Goal: Use online tool/utility: Utilize a website feature to perform a specific function

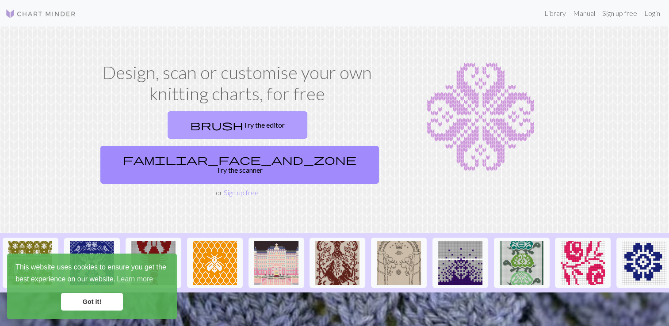
click at [181, 124] on link "brush Try the editor" at bounding box center [238, 124] width 140 height 27
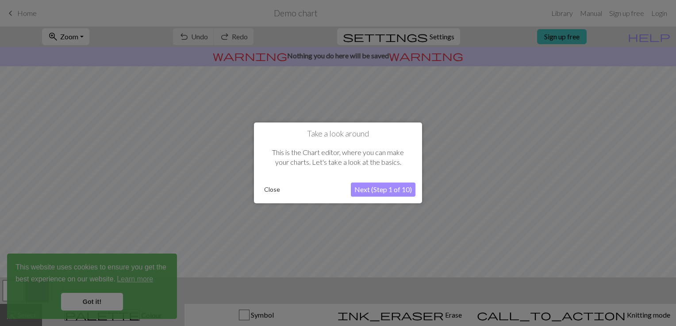
click at [373, 194] on button "Next (Step 1 of 10)" at bounding box center [383, 190] width 65 height 14
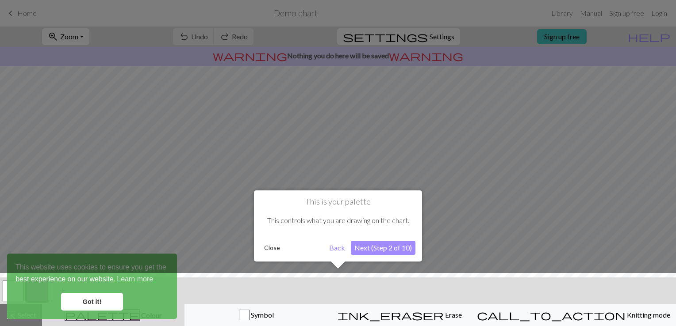
click at [390, 247] on button "Next (Step 2 of 10)" at bounding box center [383, 248] width 65 height 14
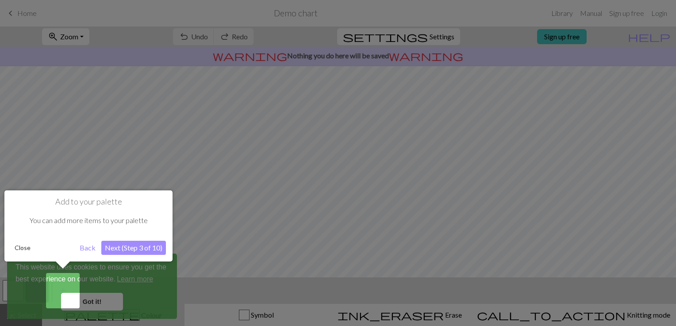
click at [97, 305] on div at bounding box center [338, 163] width 676 height 326
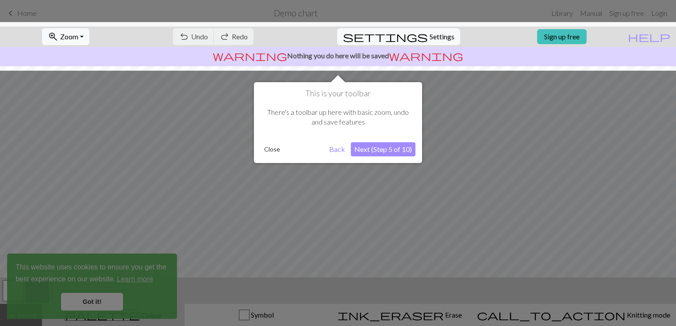
click at [103, 302] on div at bounding box center [338, 163] width 676 height 326
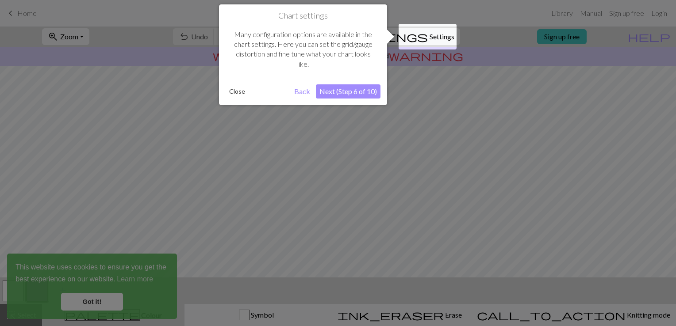
click at [103, 302] on div at bounding box center [338, 163] width 676 height 326
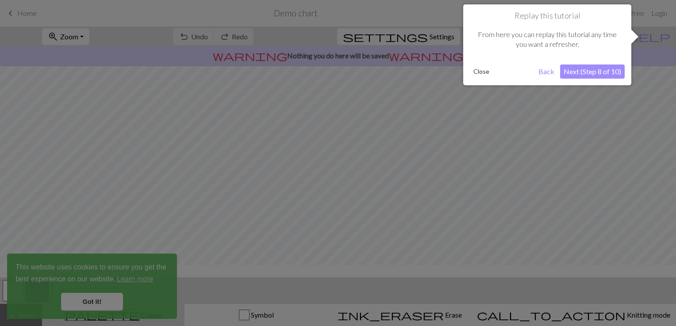
scroll to position [53, 0]
click at [103, 302] on div at bounding box center [338, 163] width 676 height 326
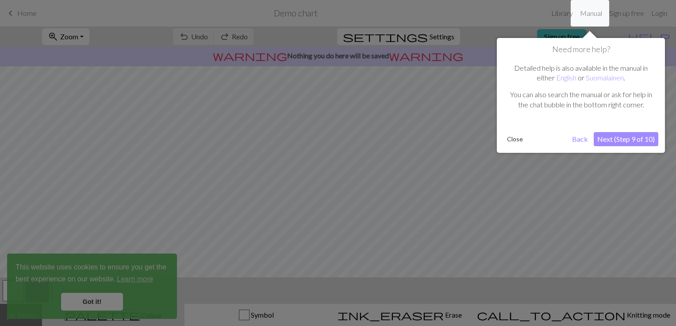
click at [103, 302] on div at bounding box center [338, 163] width 676 height 326
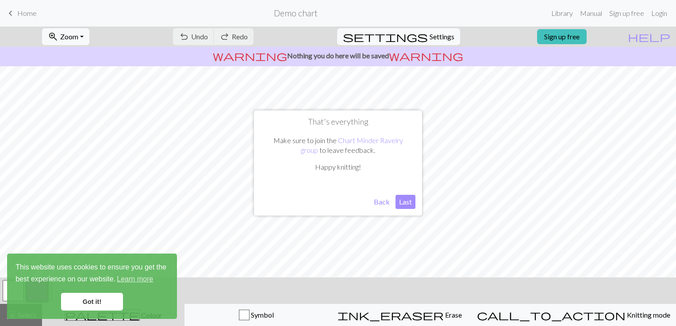
click at [409, 203] on button "Last" at bounding box center [405, 202] width 20 height 14
click at [85, 294] on link "Got it!" at bounding box center [92, 302] width 62 height 18
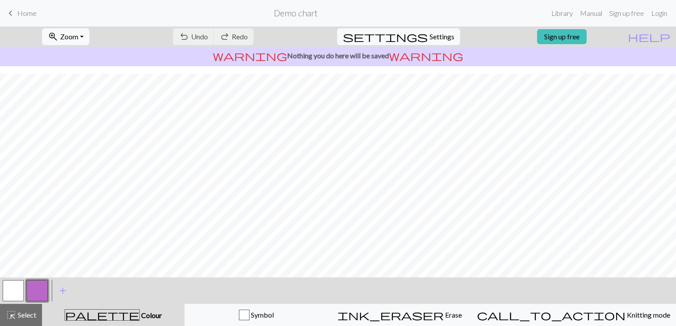
scroll to position [118, 0]
click at [260, 35] on div "undo Undo Undo redo Redo Redo" at bounding box center [213, 37] width 94 height 20
click at [15, 288] on button "button" at bounding box center [13, 290] width 21 height 21
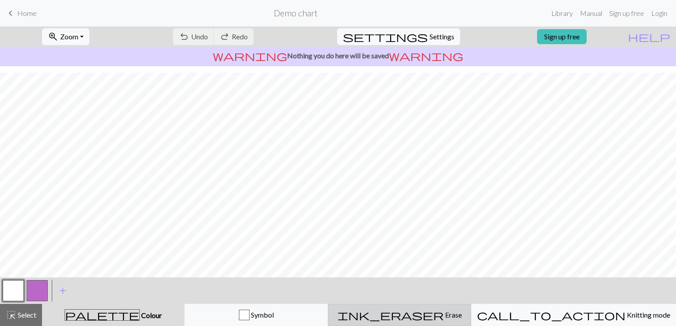
click at [428, 318] on span "ink_eraser" at bounding box center [390, 315] width 106 height 12
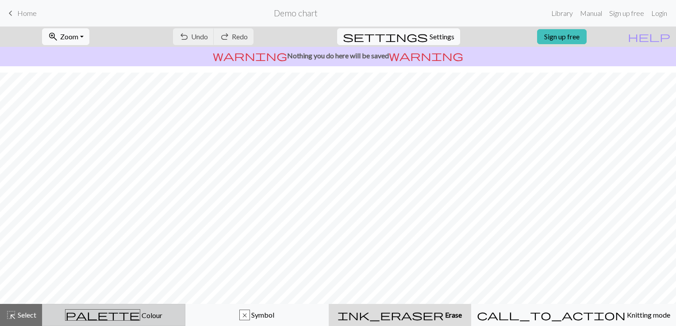
click at [106, 314] on span "palette" at bounding box center [102, 315] width 74 height 12
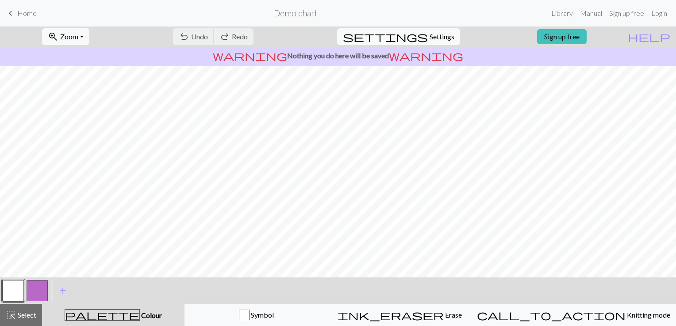
click at [12, 283] on button "button" at bounding box center [13, 290] width 21 height 21
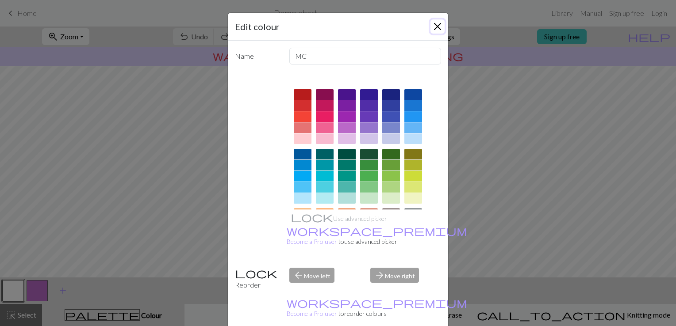
click at [437, 20] on button "Close" at bounding box center [437, 26] width 14 height 14
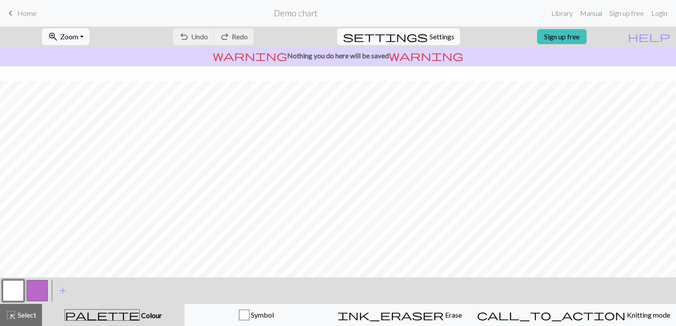
scroll to position [118, 0]
click at [437, 321] on div "ink_eraser Erase Erase" at bounding box center [399, 315] width 132 height 11
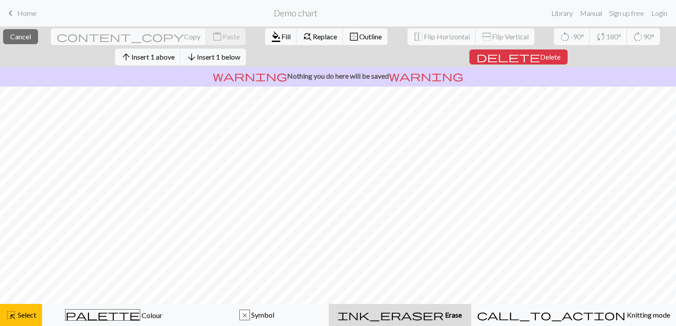
click at [454, 311] on div "ink_eraser Erase Erase" at bounding box center [400, 315] width 132 height 11
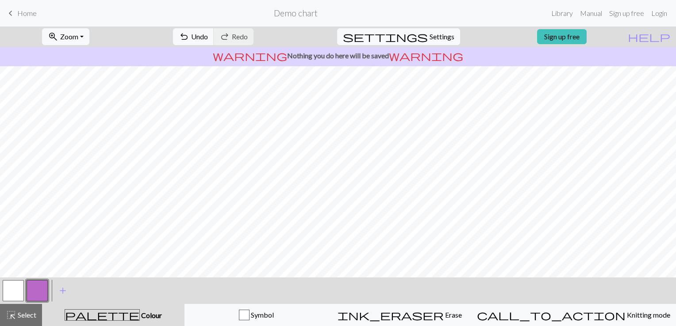
click at [18, 293] on button "button" at bounding box center [13, 290] width 21 height 21
click at [115, 316] on span "palette" at bounding box center [102, 315] width 74 height 12
click at [62, 293] on span "add" at bounding box center [62, 291] width 11 height 12
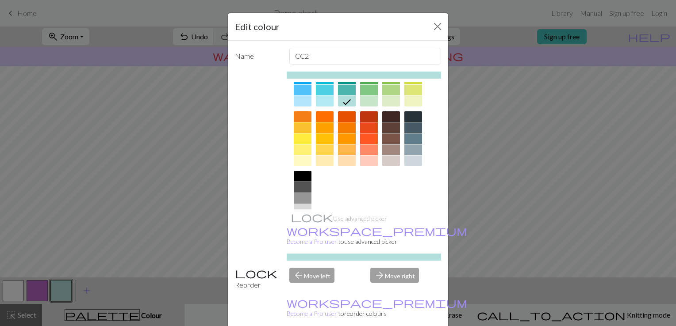
scroll to position [123, 0]
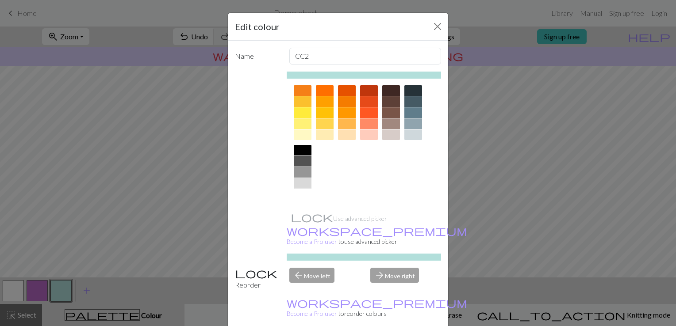
click at [302, 196] on div at bounding box center [303, 194] width 18 height 11
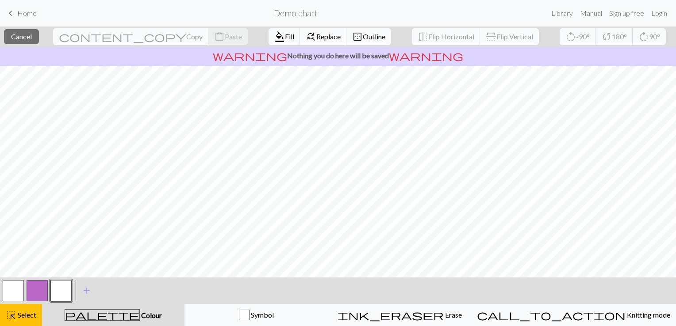
click at [282, 50] on span "warning" at bounding box center [250, 56] width 74 height 12
click at [268, 36] on button "format_color_fill Fill" at bounding box center [284, 36] width 32 height 17
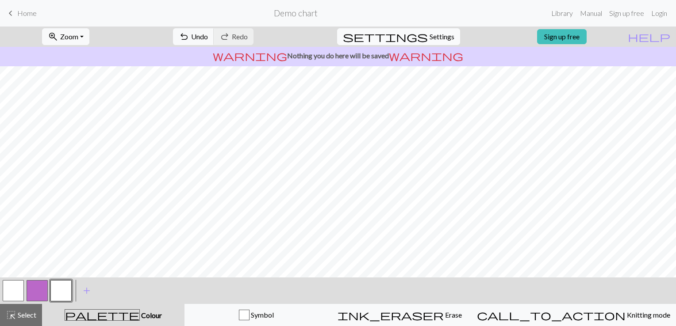
click at [418, 38] on span "settings" at bounding box center [385, 37] width 85 height 12
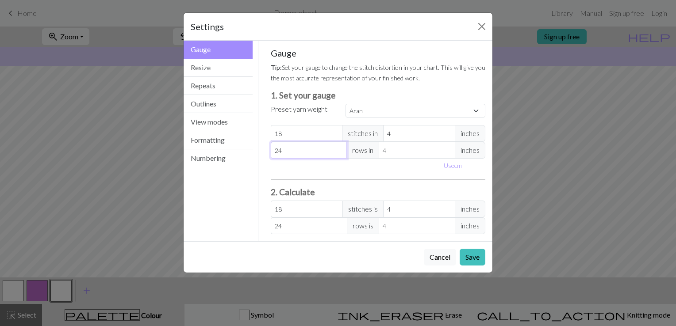
select select "custom"
type input "23"
click at [339, 153] on input "23" at bounding box center [309, 150] width 76 height 17
type input "22"
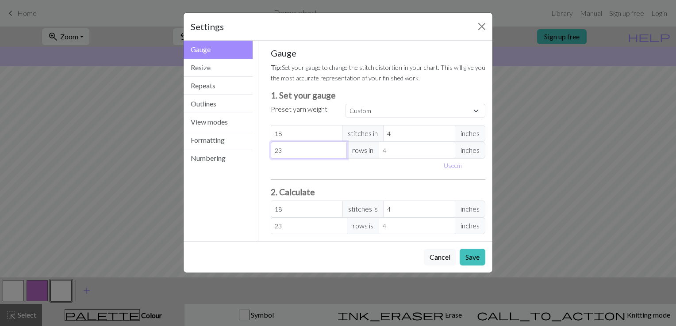
type input "22"
click at [339, 153] on input "22" at bounding box center [309, 150] width 76 height 17
type input "21"
click at [339, 153] on input "21" at bounding box center [309, 150] width 76 height 17
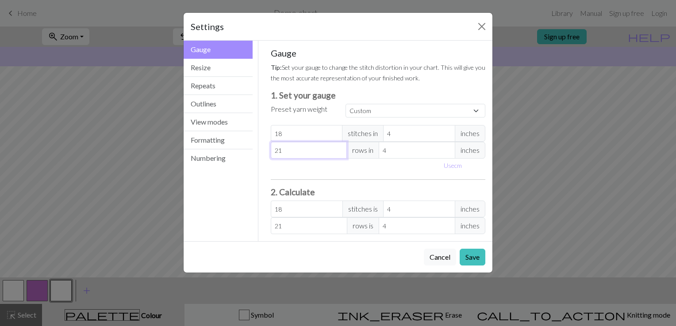
type input "20"
click at [339, 153] on input "20" at bounding box center [309, 150] width 76 height 17
type input "19"
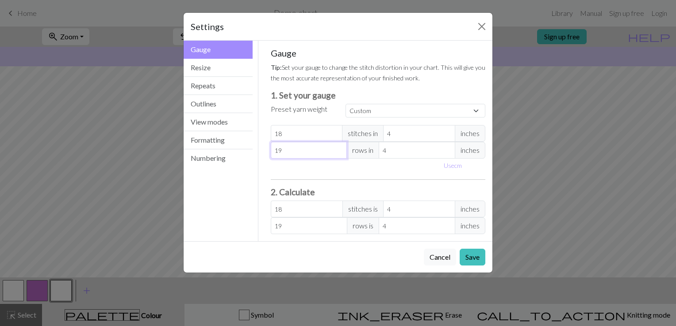
click at [339, 153] on input "19" at bounding box center [309, 150] width 76 height 17
type input "18"
click at [339, 153] on input "18" at bounding box center [309, 150] width 76 height 17
type input "17"
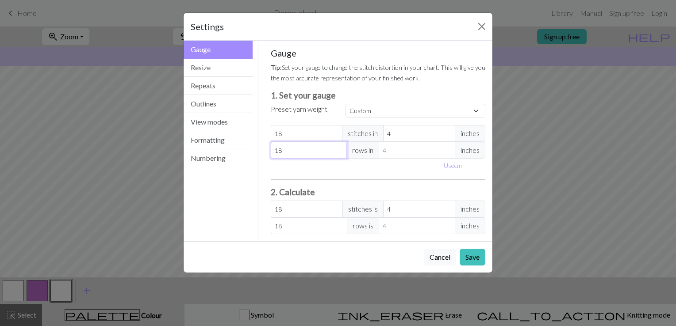
type input "17"
click at [339, 153] on input "17" at bounding box center [309, 150] width 76 height 17
type input "16"
click at [339, 153] on input "16" at bounding box center [309, 150] width 76 height 17
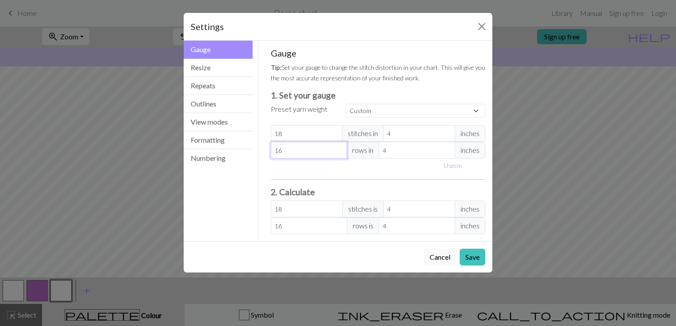
type input "15"
click at [339, 153] on input "15" at bounding box center [309, 150] width 76 height 17
type input "14"
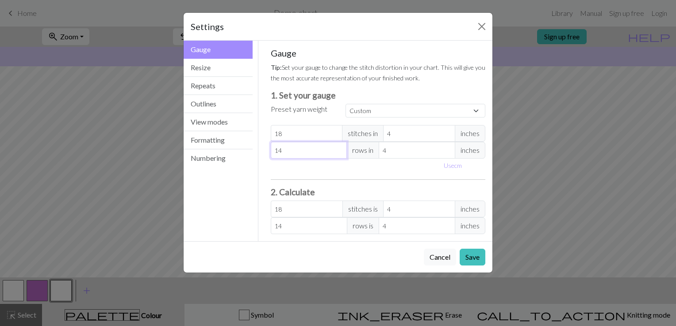
click at [339, 153] on input "14" at bounding box center [309, 150] width 76 height 17
type input "13"
click at [339, 153] on input "13" at bounding box center [309, 150] width 76 height 17
type input "12"
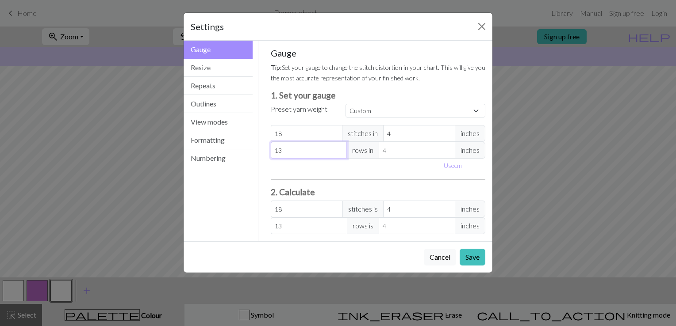
type input "12"
click at [339, 153] on input "12" at bounding box center [309, 150] width 76 height 17
type input "17"
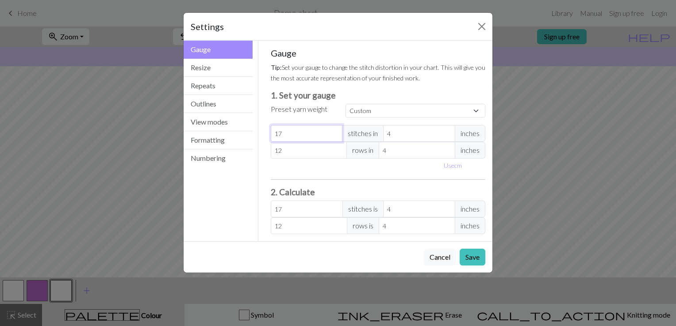
click at [336, 137] on input "17" at bounding box center [307, 133] width 72 height 17
type input "16"
click at [336, 137] on input "16" at bounding box center [307, 133] width 72 height 17
type input "15"
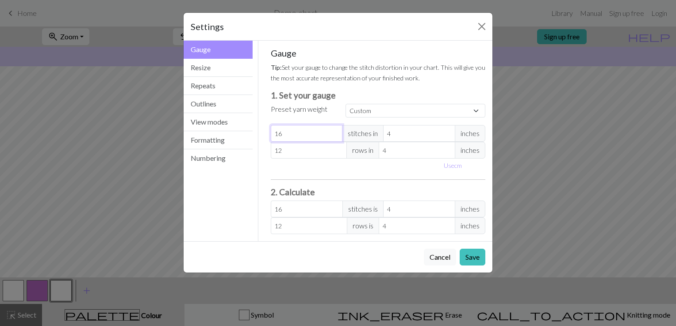
type input "15"
click at [336, 137] on input "15" at bounding box center [307, 133] width 72 height 17
type input "14"
click at [336, 137] on input "14" at bounding box center [307, 133] width 72 height 17
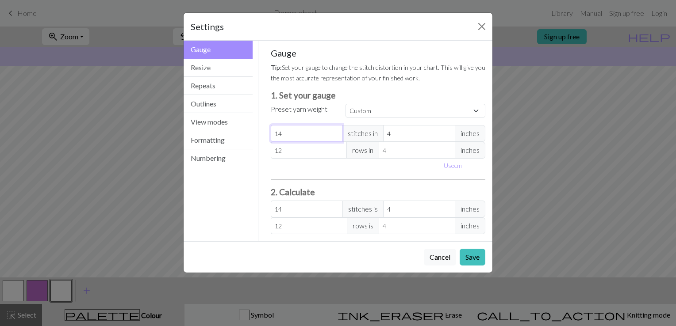
type input "13"
click at [336, 137] on input "13" at bounding box center [307, 133] width 72 height 17
type input "12"
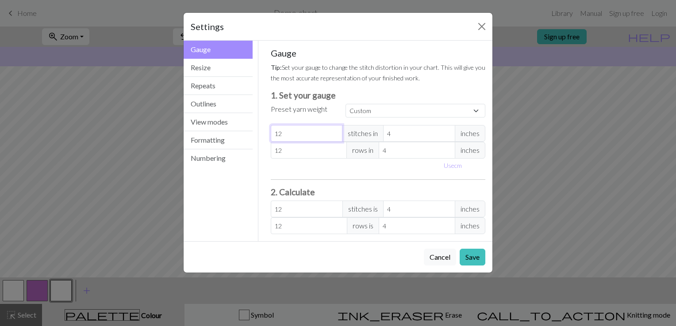
type input "12"
click at [336, 137] on input "12" at bounding box center [307, 133] width 72 height 17
click at [467, 256] on button "Save" at bounding box center [472, 257] width 26 height 17
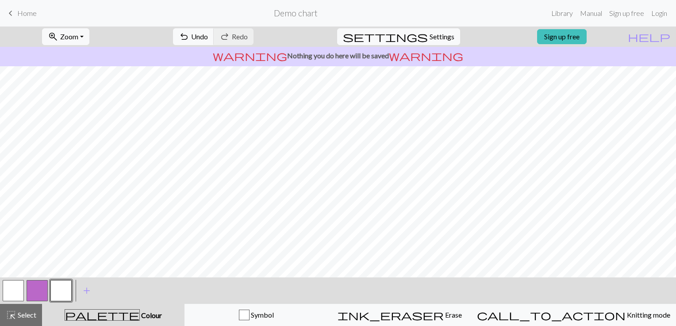
click at [41, 288] on button "button" at bounding box center [37, 290] width 21 height 21
click at [85, 296] on span "add" at bounding box center [86, 291] width 11 height 12
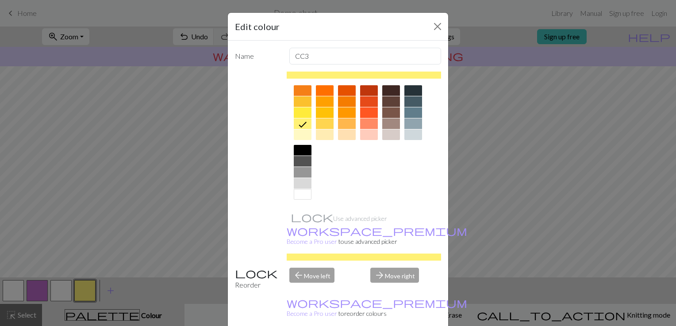
click at [303, 152] on div at bounding box center [303, 150] width 18 height 11
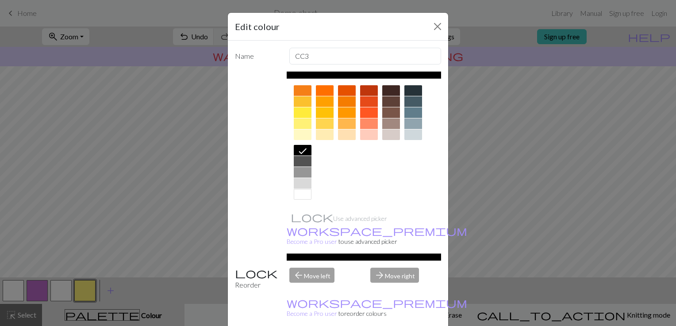
click at [301, 268] on div "arrow_back Move left" at bounding box center [324, 279] width 81 height 23
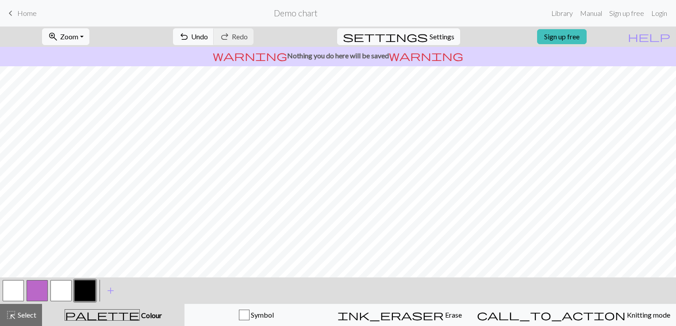
click at [15, 293] on button "button" at bounding box center [13, 290] width 21 height 21
click at [35, 319] on span "Select" at bounding box center [26, 315] width 20 height 8
click at [114, 316] on span "palette" at bounding box center [102, 315] width 74 height 12
drag, startPoint x: 101, startPoint y: 279, endPoint x: 102, endPoint y: 286, distance: 6.8
click at [102, 285] on div "add Add a colour" at bounding box center [110, 291] width 25 height 27
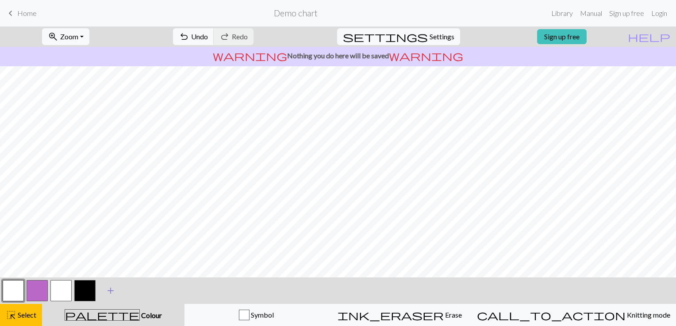
click at [106, 291] on span "add" at bounding box center [110, 291] width 11 height 12
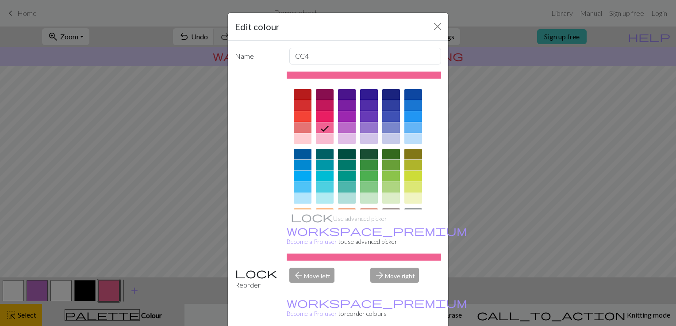
click at [367, 168] on div at bounding box center [369, 165] width 18 height 11
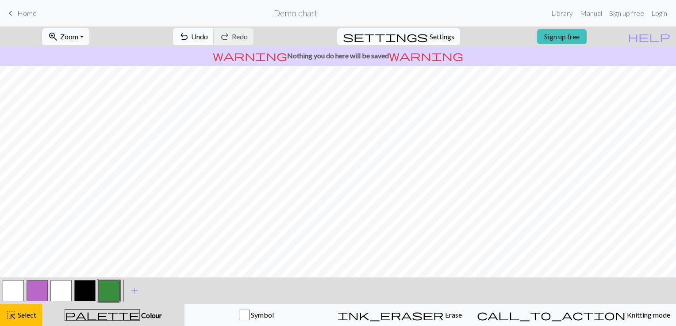
click at [86, 290] on button "button" at bounding box center [84, 290] width 21 height 21
click at [22, 322] on button "highlight_alt Select Select" at bounding box center [21, 315] width 42 height 22
click at [417, 39] on span "settings" at bounding box center [385, 37] width 85 height 12
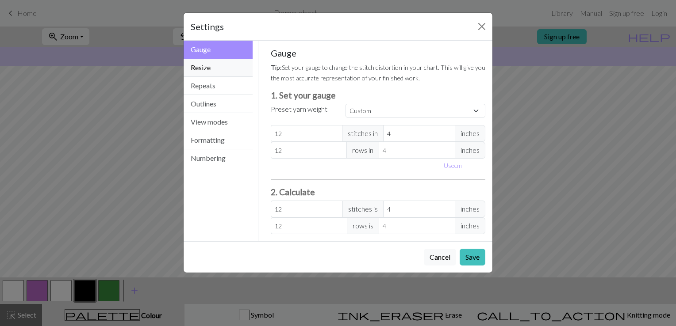
click at [222, 71] on button "Resize" at bounding box center [218, 68] width 69 height 18
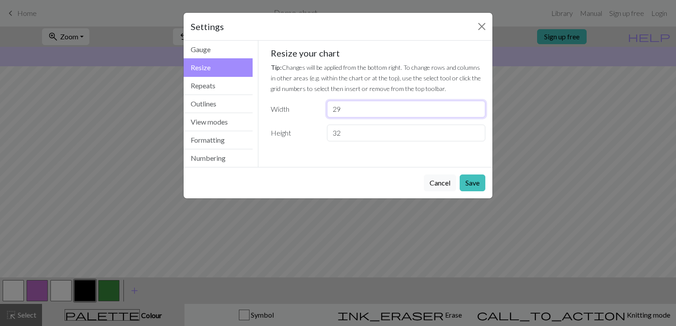
click at [478, 114] on input "29" at bounding box center [406, 109] width 158 height 17
click at [477, 112] on input "28" at bounding box center [406, 109] width 158 height 17
click at [477, 112] on input "27" at bounding box center [406, 109] width 158 height 17
click at [477, 112] on input "26" at bounding box center [406, 109] width 158 height 17
click at [477, 112] on input "25" at bounding box center [406, 109] width 158 height 17
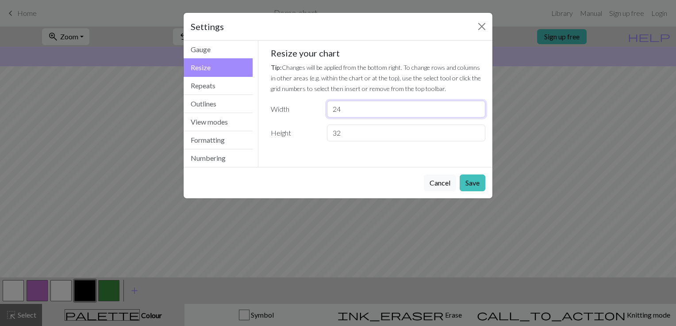
click at [477, 112] on input "24" at bounding box center [406, 109] width 158 height 17
click at [477, 112] on input "23" at bounding box center [406, 109] width 158 height 17
click at [477, 112] on input "22" at bounding box center [406, 109] width 158 height 17
click at [477, 112] on input "21" at bounding box center [406, 109] width 158 height 17
click at [477, 112] on input "20" at bounding box center [406, 109] width 158 height 17
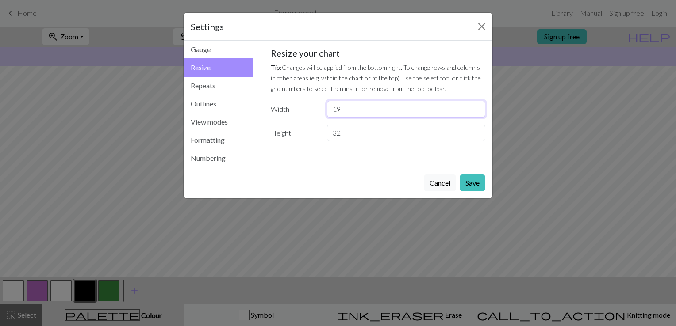
click at [477, 112] on input "19" at bounding box center [406, 109] width 158 height 17
click at [477, 112] on input "18" at bounding box center [406, 109] width 158 height 17
click at [477, 112] on input "17" at bounding box center [406, 109] width 158 height 17
click at [477, 112] on input "16" at bounding box center [406, 109] width 158 height 17
click at [477, 112] on input "15" at bounding box center [406, 109] width 158 height 17
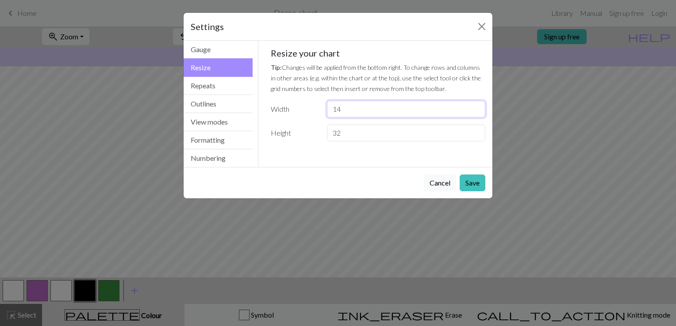
click at [477, 112] on input "14" at bounding box center [406, 109] width 158 height 17
click at [477, 112] on input "13" at bounding box center [406, 109] width 158 height 17
type input "12"
click at [477, 112] on input "12" at bounding box center [406, 109] width 158 height 17
click at [476, 137] on input "31" at bounding box center [406, 133] width 158 height 17
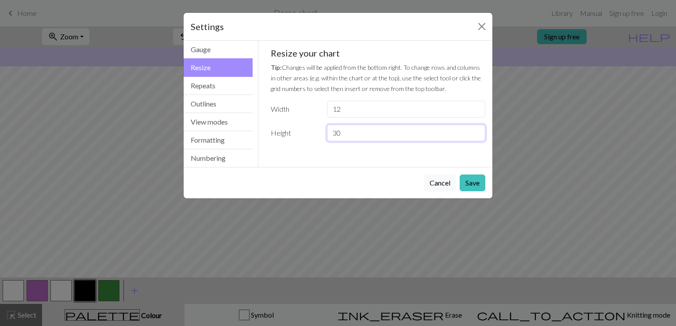
click at [476, 137] on input "30" at bounding box center [406, 133] width 158 height 17
click at [476, 137] on input "29" at bounding box center [406, 133] width 158 height 17
click at [476, 137] on input "28" at bounding box center [406, 133] width 158 height 17
click at [476, 137] on input "27" at bounding box center [406, 133] width 158 height 17
click at [476, 137] on input "26" at bounding box center [406, 133] width 158 height 17
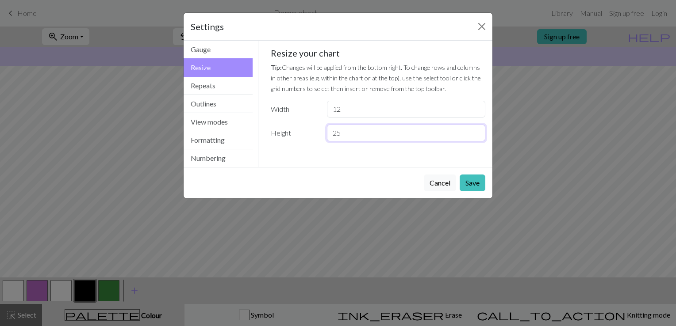
click at [476, 137] on input "25" at bounding box center [406, 133] width 158 height 17
click at [476, 137] on input "24" at bounding box center [406, 133] width 158 height 17
click at [476, 137] on input "23" at bounding box center [406, 133] width 158 height 17
click at [476, 137] on input "22" at bounding box center [406, 133] width 158 height 17
click at [476, 137] on input "21" at bounding box center [406, 133] width 158 height 17
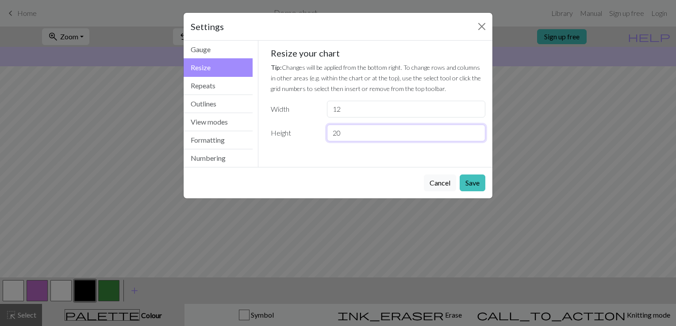
click at [476, 137] on input "20" at bounding box center [406, 133] width 158 height 17
click at [476, 137] on input "19" at bounding box center [406, 133] width 158 height 17
click at [476, 137] on input "18" at bounding box center [406, 133] width 158 height 17
click at [476, 137] on input "17" at bounding box center [406, 133] width 158 height 17
click at [476, 137] on input "16" at bounding box center [406, 133] width 158 height 17
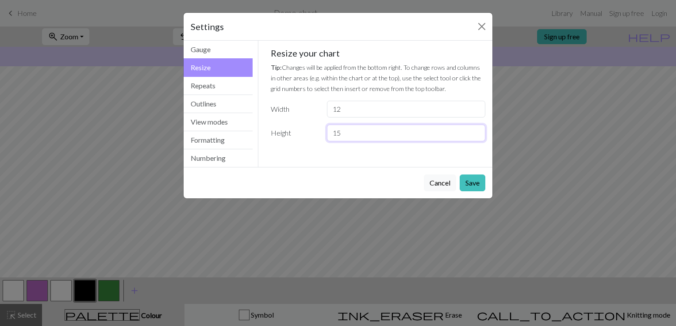
click at [476, 137] on input "15" at bounding box center [406, 133] width 158 height 17
click at [476, 137] on input "14" at bounding box center [406, 133] width 158 height 17
click at [476, 137] on input "13" at bounding box center [406, 133] width 158 height 17
type input "12"
click at [476, 137] on input "12" at bounding box center [406, 133] width 158 height 17
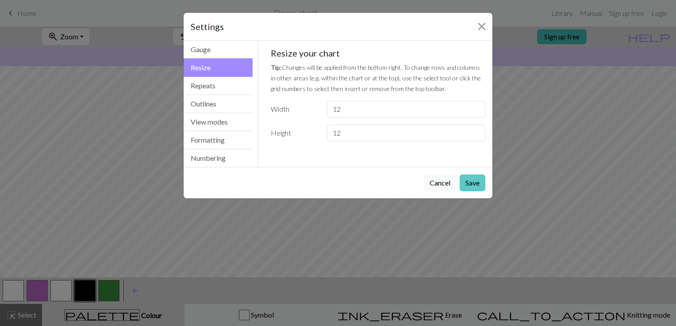
click at [465, 181] on button "Save" at bounding box center [472, 183] width 26 height 17
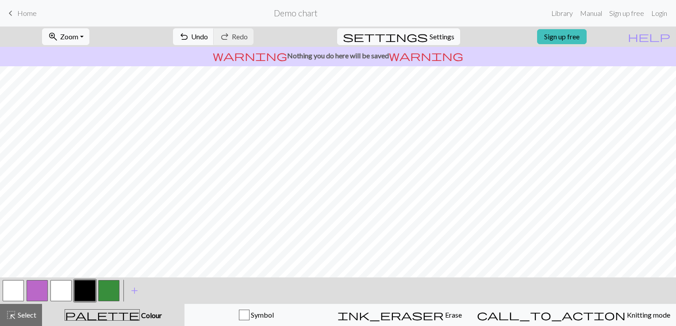
click at [60, 298] on button "button" at bounding box center [60, 290] width 21 height 21
click at [66, 294] on button "button" at bounding box center [60, 290] width 21 height 21
click at [66, 294] on div "Edit colour Name CC2 Use advanced picker workspace_premium Become a Pro user to…" at bounding box center [338, 163] width 676 height 326
click at [15, 289] on button "button" at bounding box center [13, 290] width 21 height 21
click at [16, 318] on span "highlight_alt" at bounding box center [11, 315] width 11 height 12
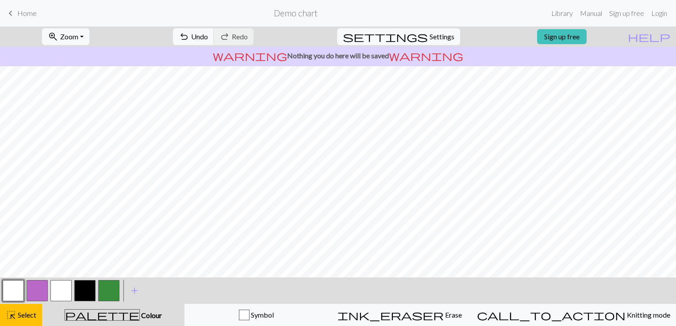
click at [140, 319] on span "Colour" at bounding box center [151, 315] width 22 height 8
click at [26, 297] on div at bounding box center [37, 291] width 24 height 24
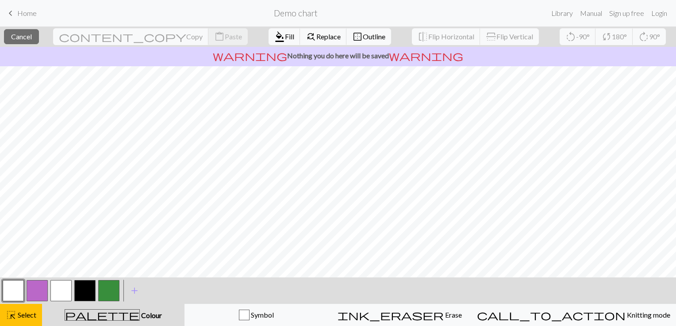
click at [18, 292] on button "button" at bounding box center [13, 290] width 21 height 21
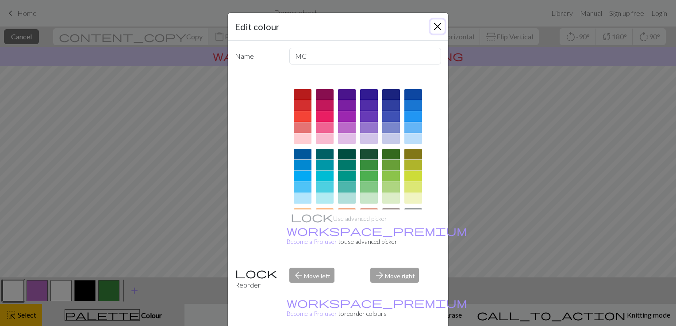
click at [431, 27] on button "Close" at bounding box center [437, 26] width 14 height 14
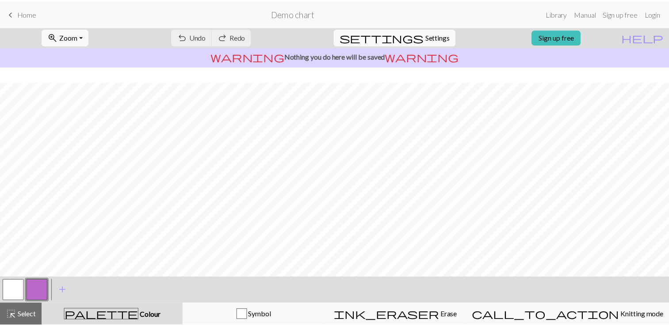
scroll to position [118, 0]
